Goal: Information Seeking & Learning: Learn about a topic

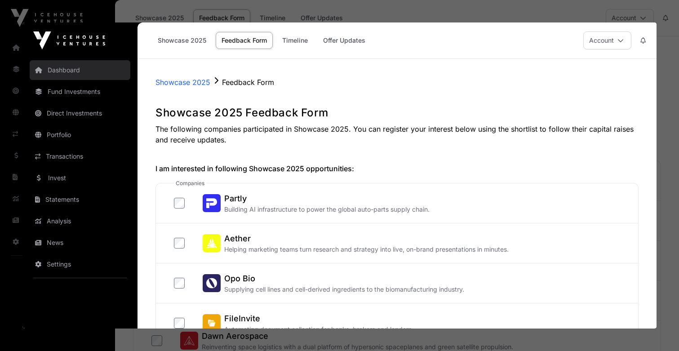
click at [98, 73] on link "Dashboard" at bounding box center [80, 70] width 101 height 20
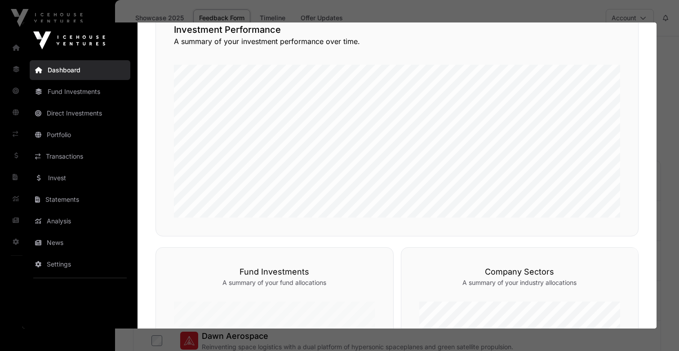
scroll to position [238, 0]
click at [88, 93] on link "Fund Investments" at bounding box center [80, 92] width 101 height 20
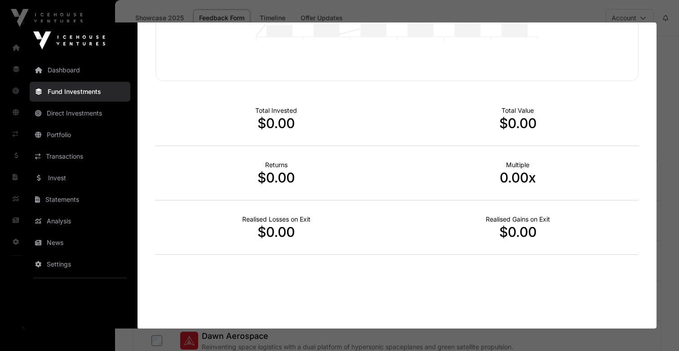
scroll to position [0, 0]
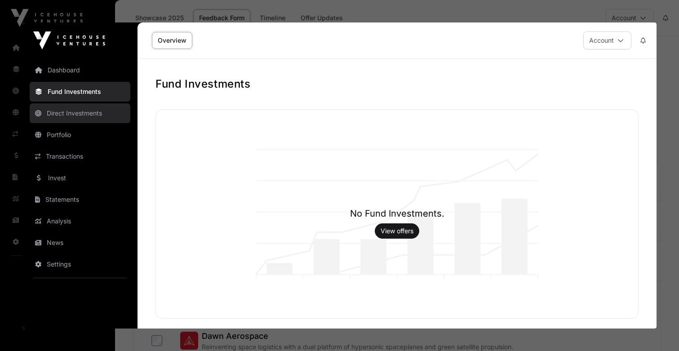
click at [84, 110] on link "Direct Investments" at bounding box center [80, 113] width 101 height 20
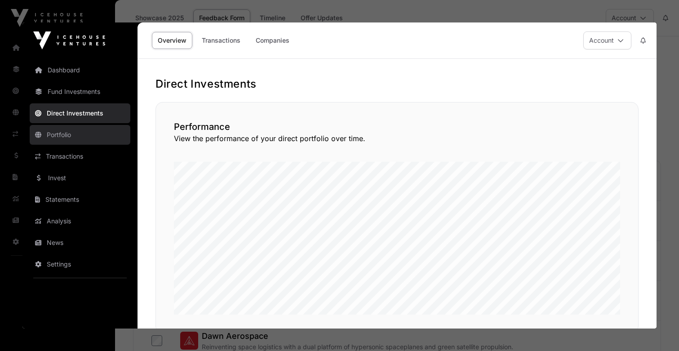
click at [81, 133] on link "Portfolio" at bounding box center [80, 135] width 101 height 20
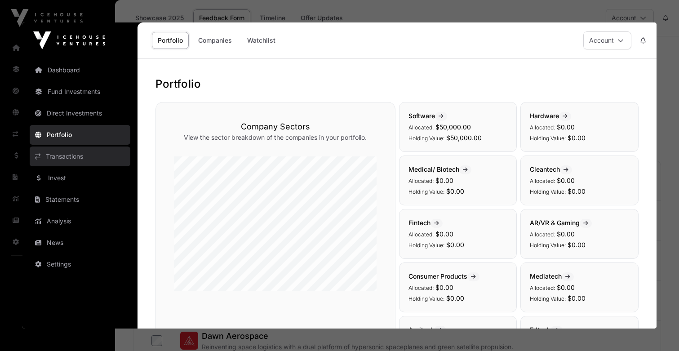
click at [83, 155] on link "Transactions" at bounding box center [80, 156] width 101 height 20
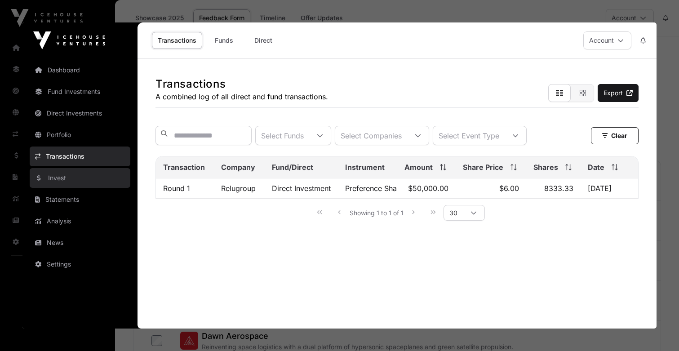
click at [71, 175] on link "Invest" at bounding box center [80, 178] width 101 height 20
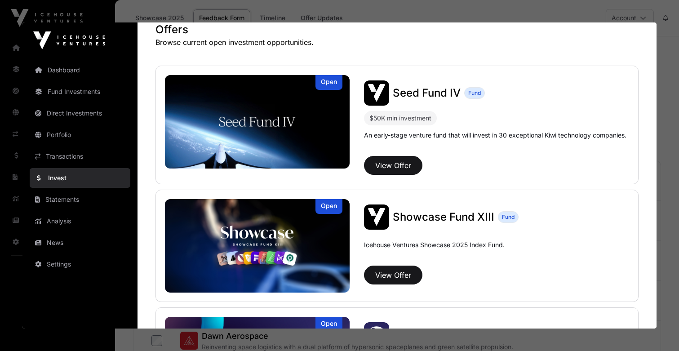
scroll to position [161, 0]
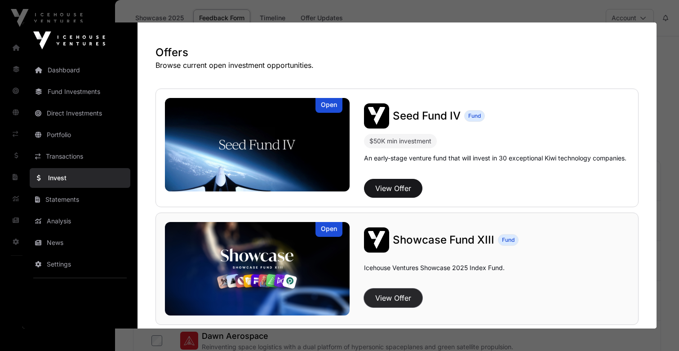
click at [399, 298] on button "View Offer" at bounding box center [393, 297] width 58 height 19
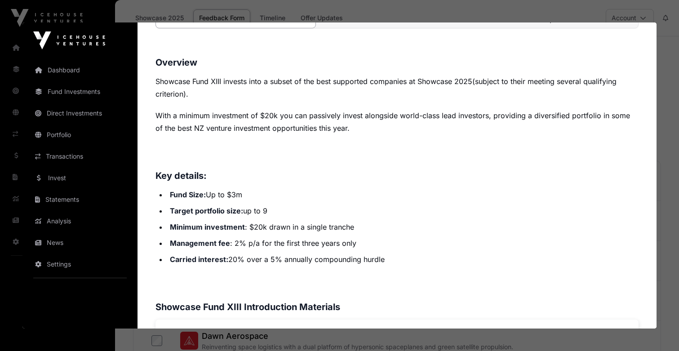
scroll to position [370, 0]
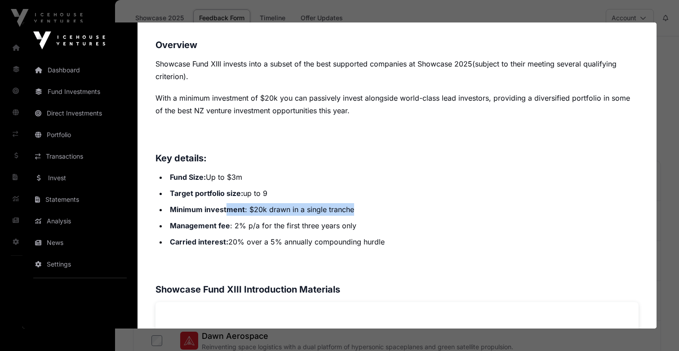
drag, startPoint x: 227, startPoint y: 209, endPoint x: 353, endPoint y: 206, distance: 126.2
click at [353, 206] on li "Minimum investment : $20k drawn in a single tranche" at bounding box center [402, 209] width 471 height 13
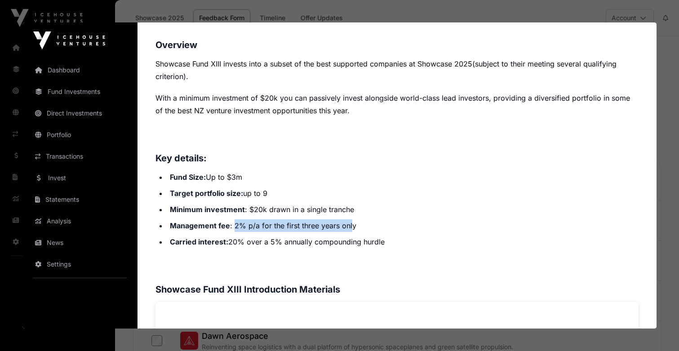
drag, startPoint x: 234, startPoint y: 226, endPoint x: 351, endPoint y: 223, distance: 116.4
click at [351, 223] on li "Management fee : 2% p/a for the first three years only" at bounding box center [402, 225] width 471 height 13
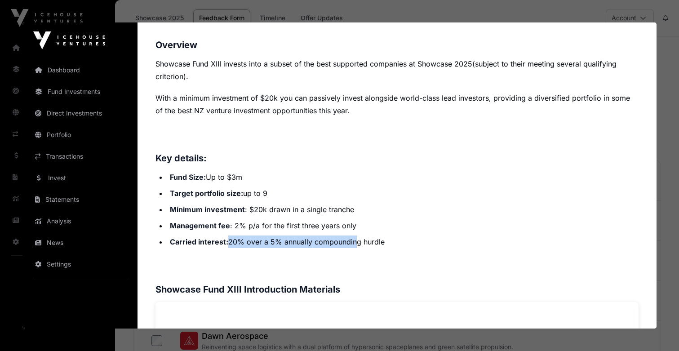
drag, startPoint x: 226, startPoint y: 240, endPoint x: 358, endPoint y: 236, distance: 132.1
click at [357, 236] on li "Carried interest: 20% over a 5% annually compounding hurdle" at bounding box center [402, 241] width 471 height 13
click at [396, 227] on li "Management fee : 2% p/a for the first three years only" at bounding box center [402, 225] width 471 height 13
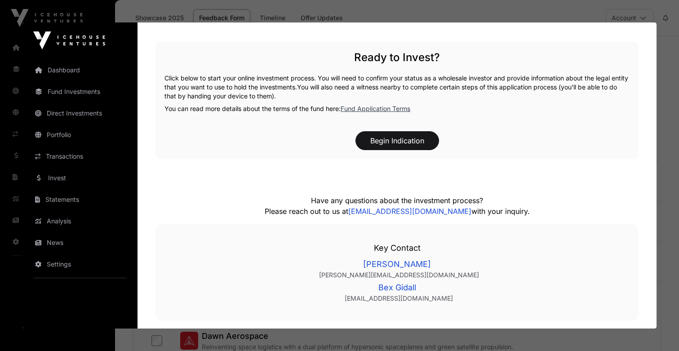
scroll to position [1263, 0]
click at [597, 16] on div at bounding box center [339, 175] width 679 height 351
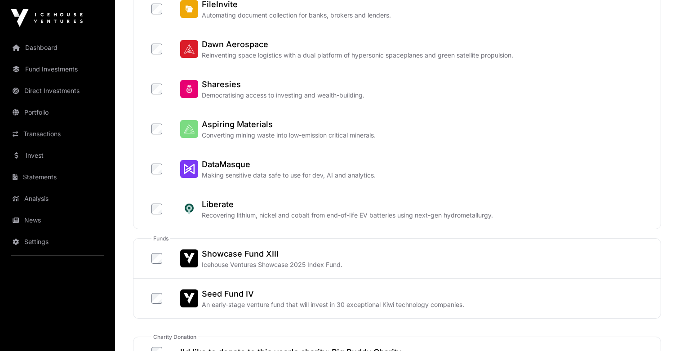
scroll to position [295, 0]
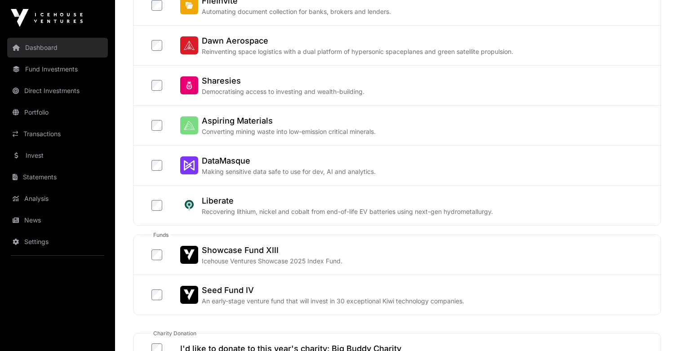
click at [84, 53] on link "Dashboard" at bounding box center [57, 48] width 101 height 20
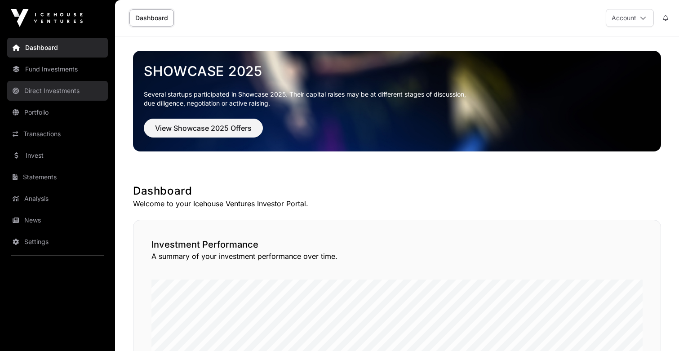
click at [77, 91] on link "Direct Investments" at bounding box center [57, 91] width 101 height 20
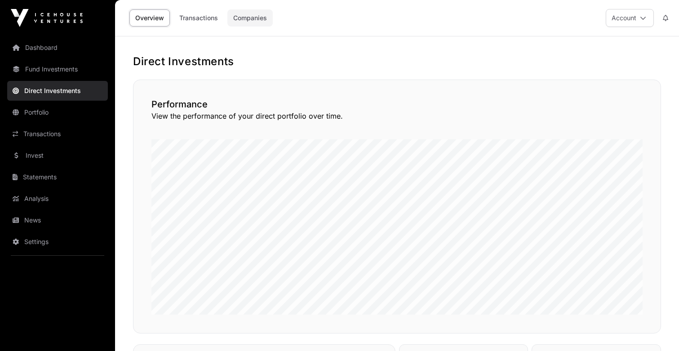
click at [255, 22] on link "Companies" at bounding box center [249, 17] width 45 height 17
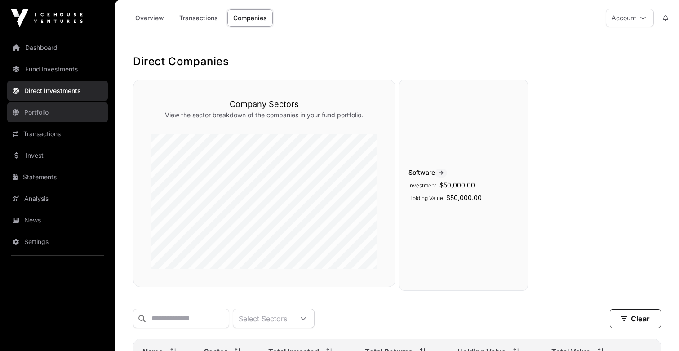
click at [69, 113] on link "Portfolio" at bounding box center [57, 112] width 101 height 20
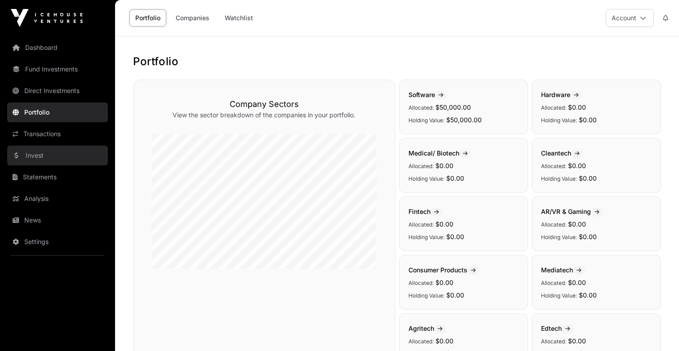
click at [66, 152] on link "Invest" at bounding box center [57, 156] width 101 height 20
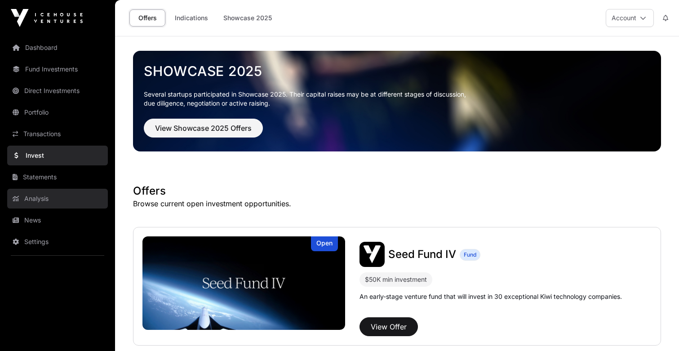
click at [61, 198] on link "Analysis" at bounding box center [57, 199] width 101 height 20
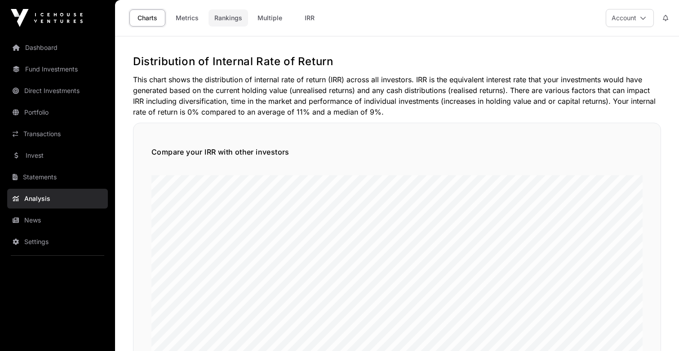
click at [226, 15] on link "Rankings" at bounding box center [228, 17] width 40 height 17
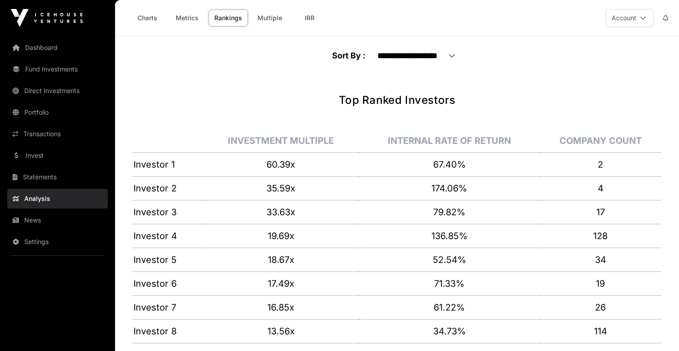
click at [277, 161] on p "60.39x" at bounding box center [280, 164] width 155 height 13
click at [458, 56] on select "**********" at bounding box center [413, 55] width 97 height 21
select select "**********"
click at [365, 45] on select "**********" at bounding box center [413, 55] width 97 height 21
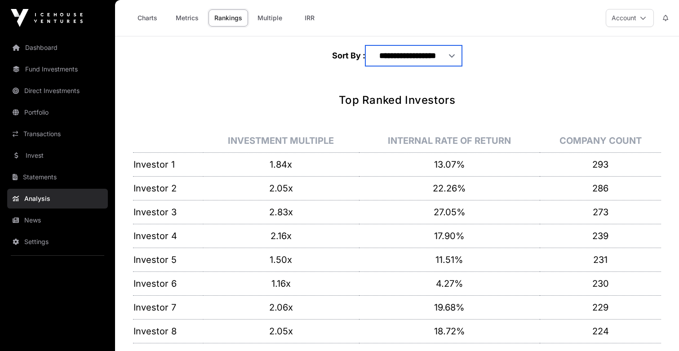
click at [445, 59] on select "**********" at bounding box center [413, 55] width 97 height 21
select select "**********"
click at [365, 45] on select "**********" at bounding box center [413, 55] width 97 height 21
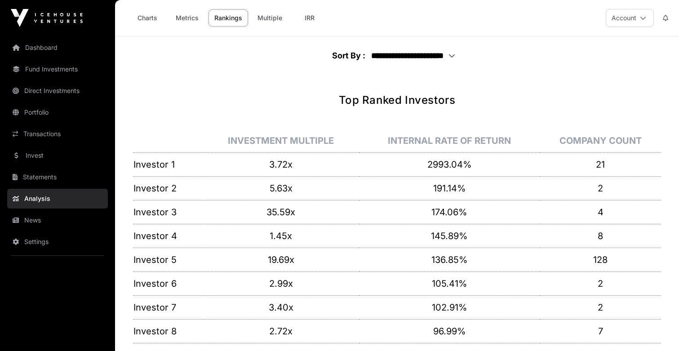
click at [451, 141] on th "Internal Rate of Return" at bounding box center [449, 141] width 181 height 24
click at [494, 56] on nav "**********" at bounding box center [397, 55] width 528 height 39
click at [434, 53] on select "**********" at bounding box center [413, 55] width 97 height 21
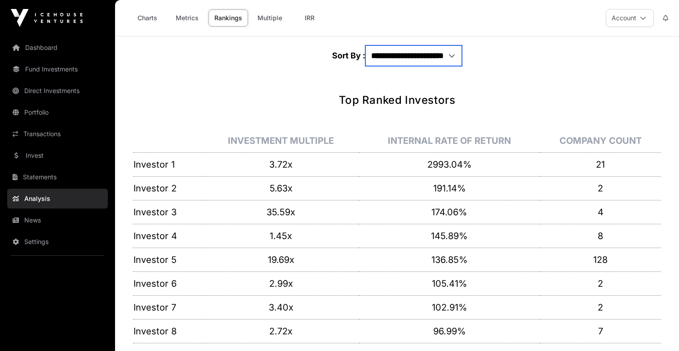
select select "**********"
click at [365, 45] on select "**********" at bounding box center [413, 55] width 97 height 21
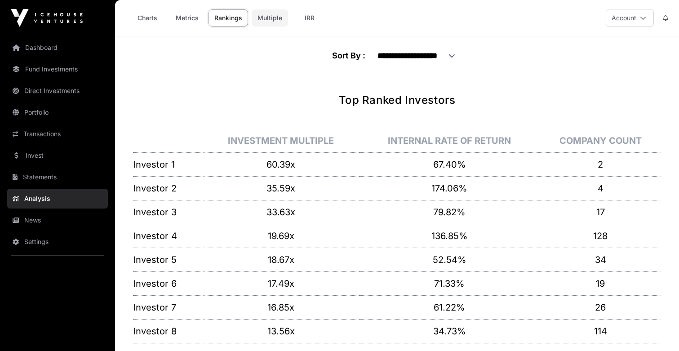
click at [273, 19] on link "Multiple" at bounding box center [269, 17] width 36 height 17
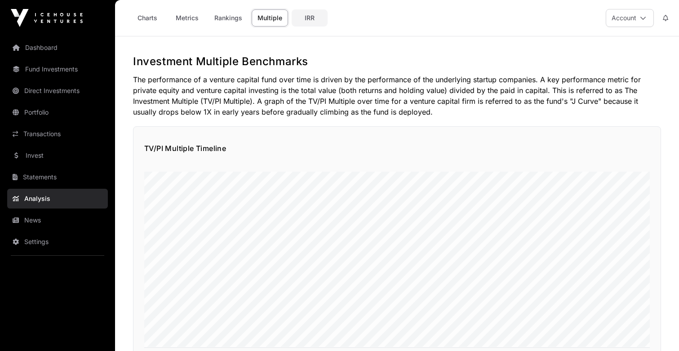
click at [306, 17] on link "IRR" at bounding box center [309, 17] width 36 height 17
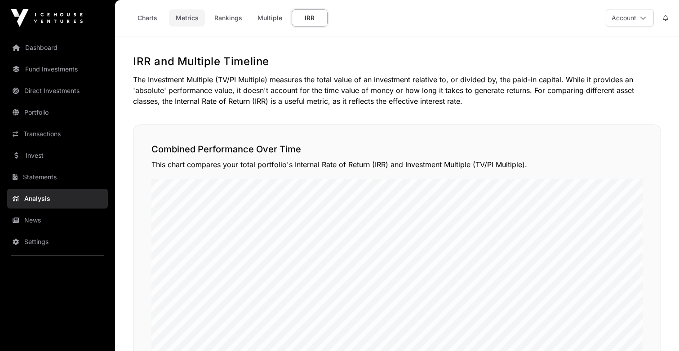
click at [187, 14] on link "Metrics" at bounding box center [187, 17] width 36 height 17
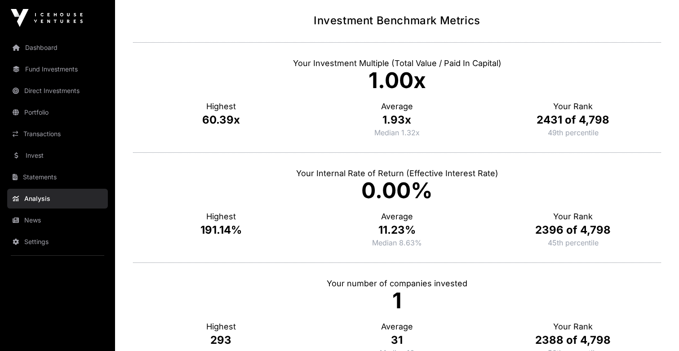
scroll to position [40, 0]
click at [71, 150] on link "Invest" at bounding box center [57, 156] width 101 height 20
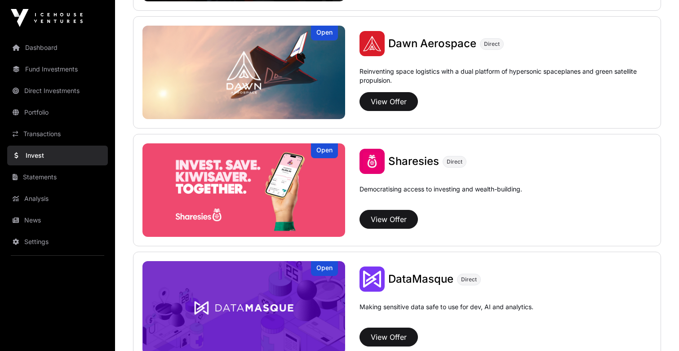
scroll to position [1172, 0]
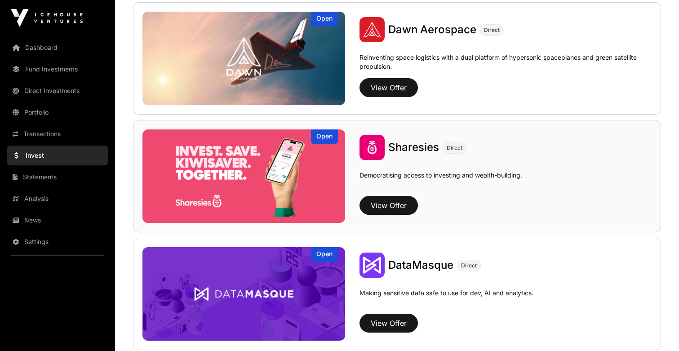
click at [417, 149] on span "Sharesies" at bounding box center [413, 147] width 51 height 13
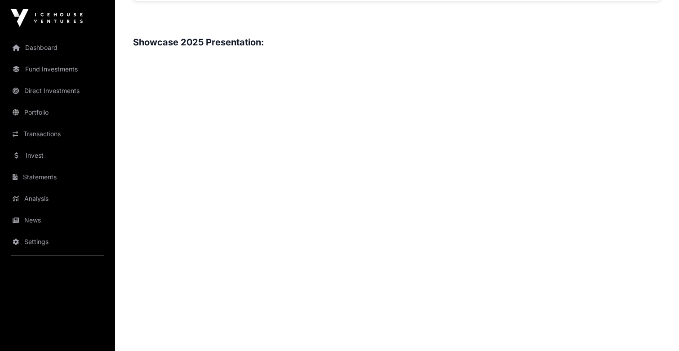
scroll to position [998, 0]
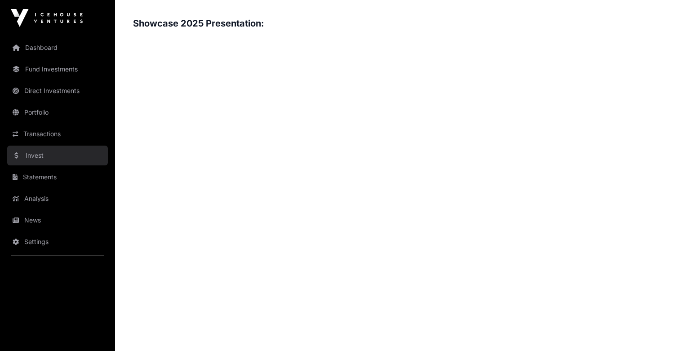
click at [44, 153] on link "Invest" at bounding box center [57, 156] width 101 height 20
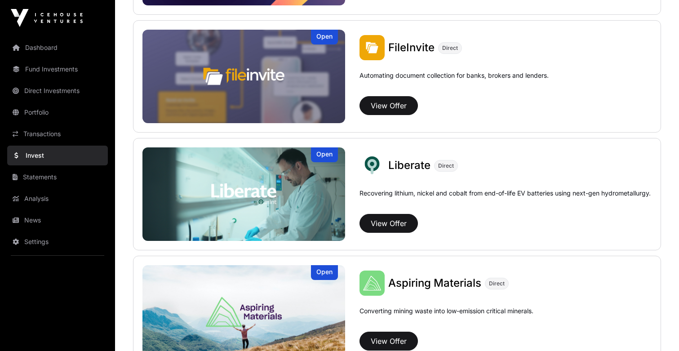
scroll to position [566, 0]
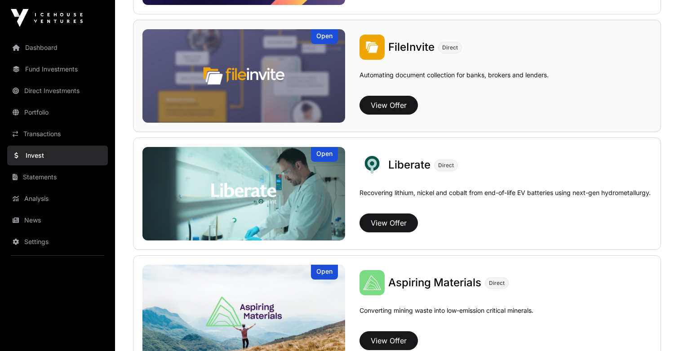
click at [306, 88] on img at bounding box center [243, 75] width 203 height 93
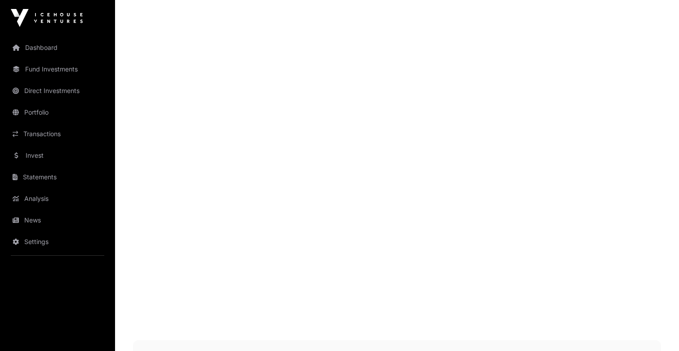
scroll to position [1009, 0]
click at [25, 154] on link "Invest" at bounding box center [57, 156] width 101 height 20
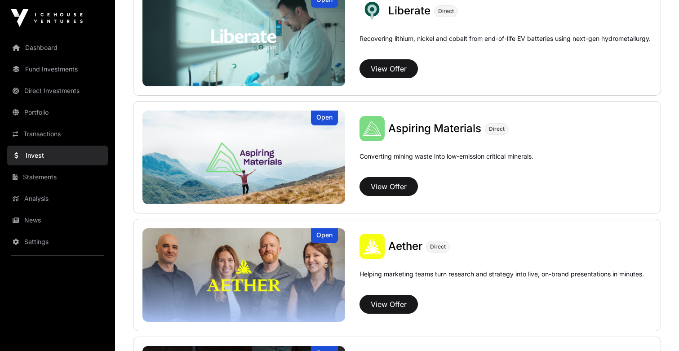
scroll to position [647, 0]
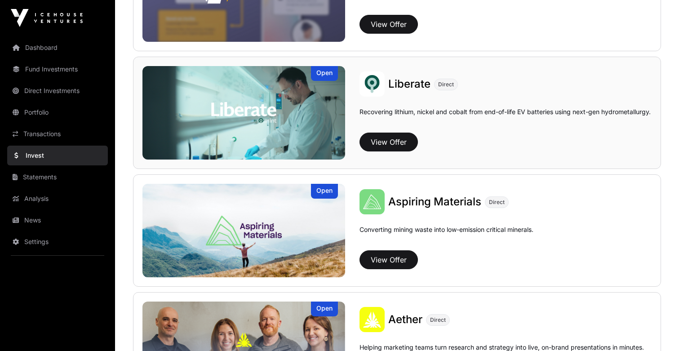
click at [244, 116] on img at bounding box center [243, 112] width 203 height 93
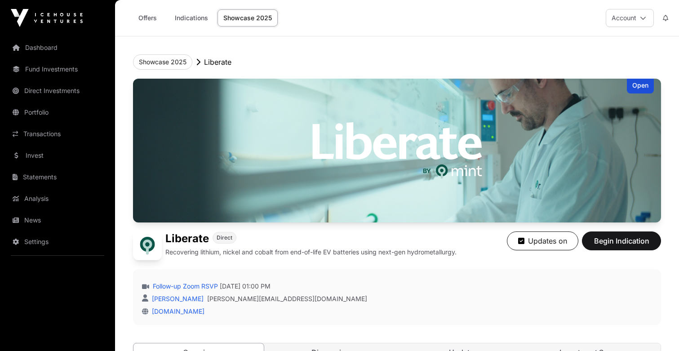
click at [244, 116] on img at bounding box center [397, 151] width 528 height 144
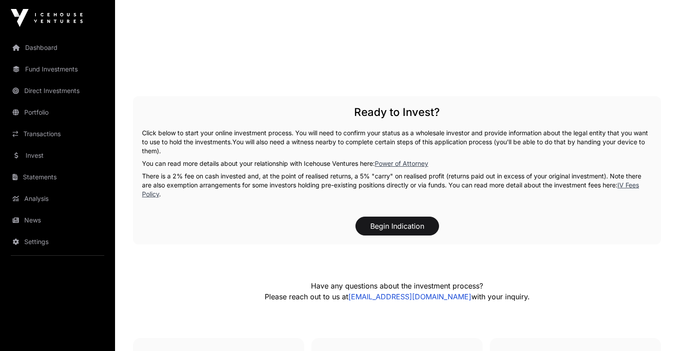
scroll to position [1444, 0]
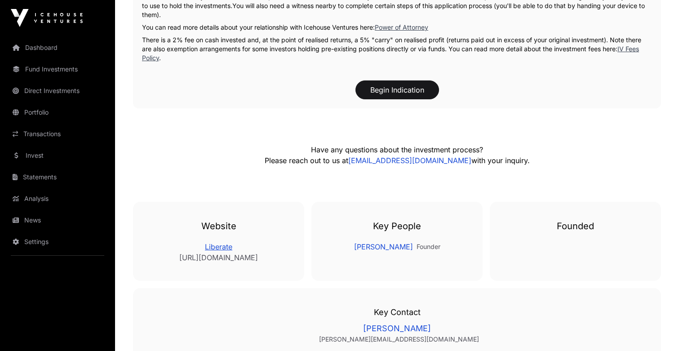
click at [215, 246] on link "Liberate" at bounding box center [218, 246] width 135 height 11
